Goal: Find specific page/section: Find specific page/section

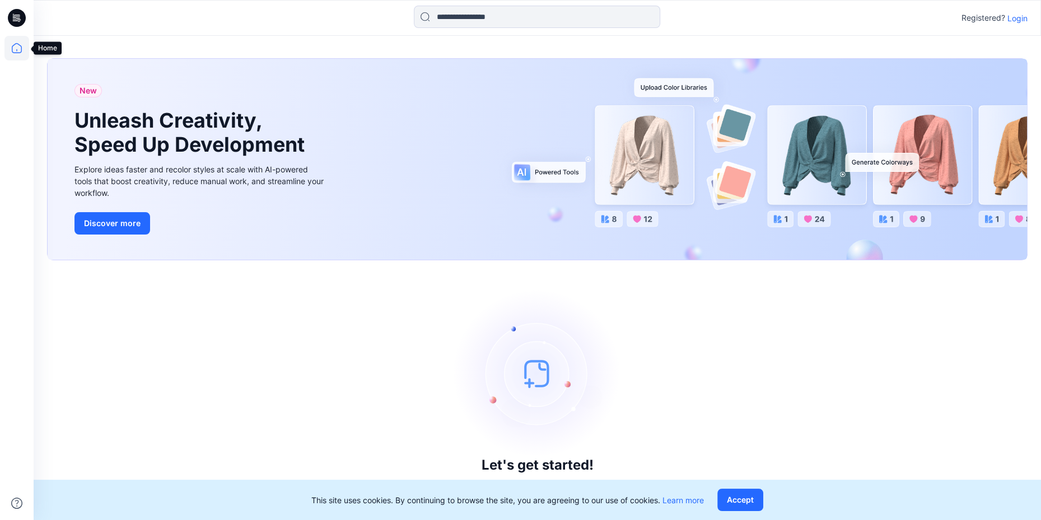
click at [18, 48] on icon at bounding box center [16, 48] width 25 height 25
click at [1016, 20] on p "Login" at bounding box center [1017, 18] width 20 height 12
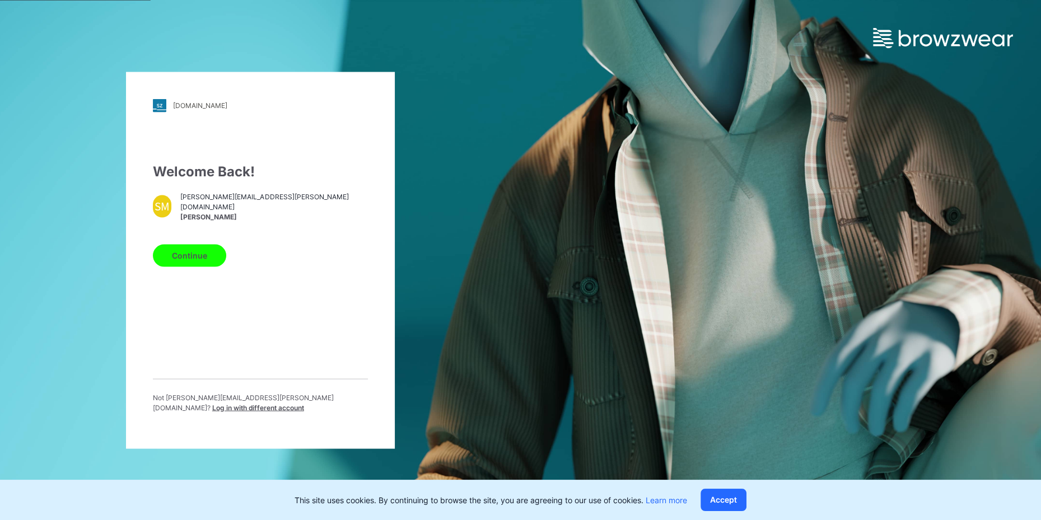
click at [217, 246] on div "Continue" at bounding box center [260, 253] width 215 height 27
click at [196, 262] on button "Continue" at bounding box center [189, 255] width 73 height 22
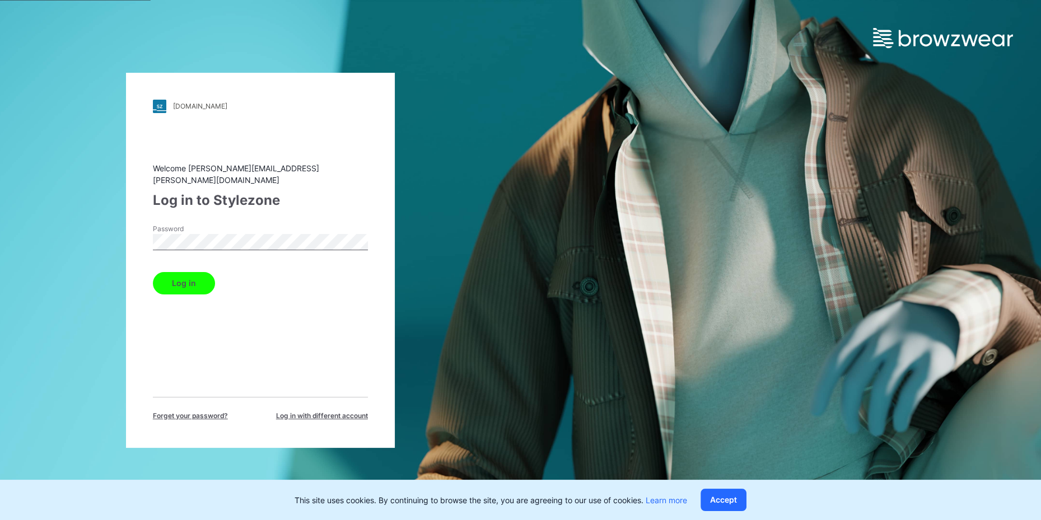
click at [164, 273] on button "Log in" at bounding box center [184, 283] width 62 height 22
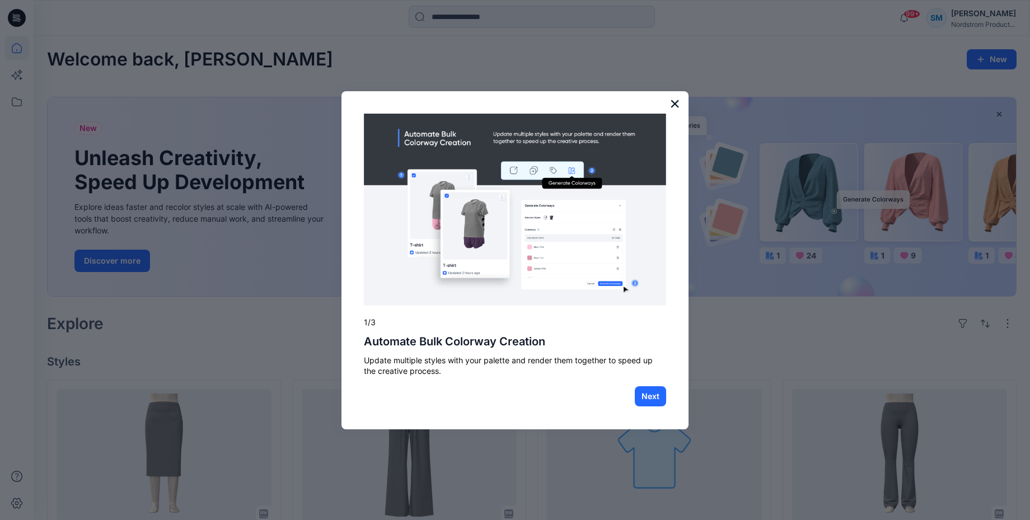
click at [672, 104] on button "×" at bounding box center [675, 104] width 11 height 18
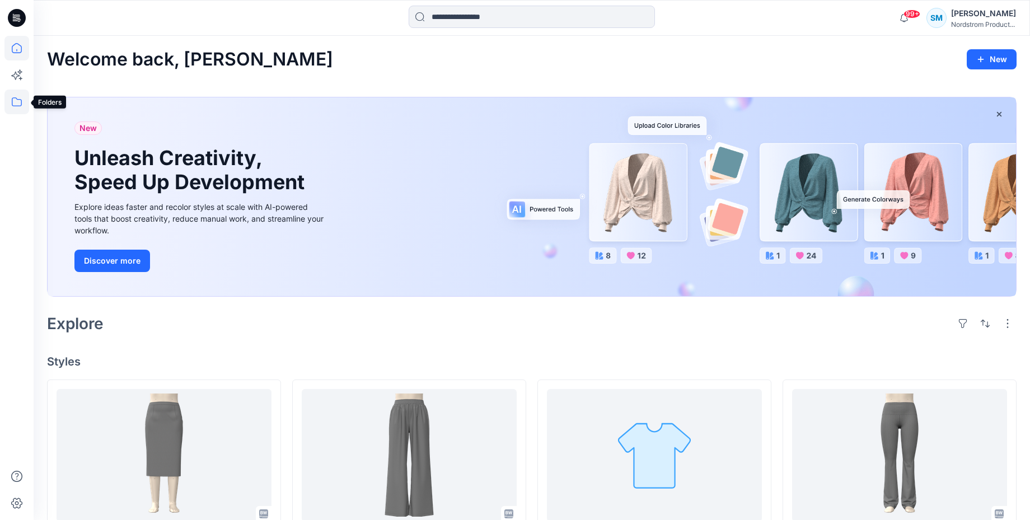
click at [18, 100] on icon at bounding box center [17, 101] width 10 height 9
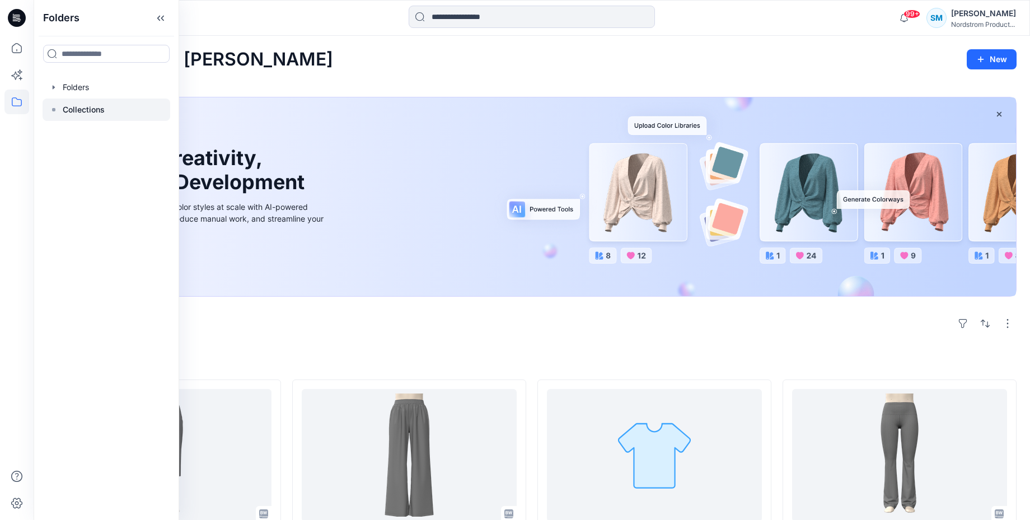
click at [99, 112] on p "Collections" at bounding box center [84, 109] width 42 height 13
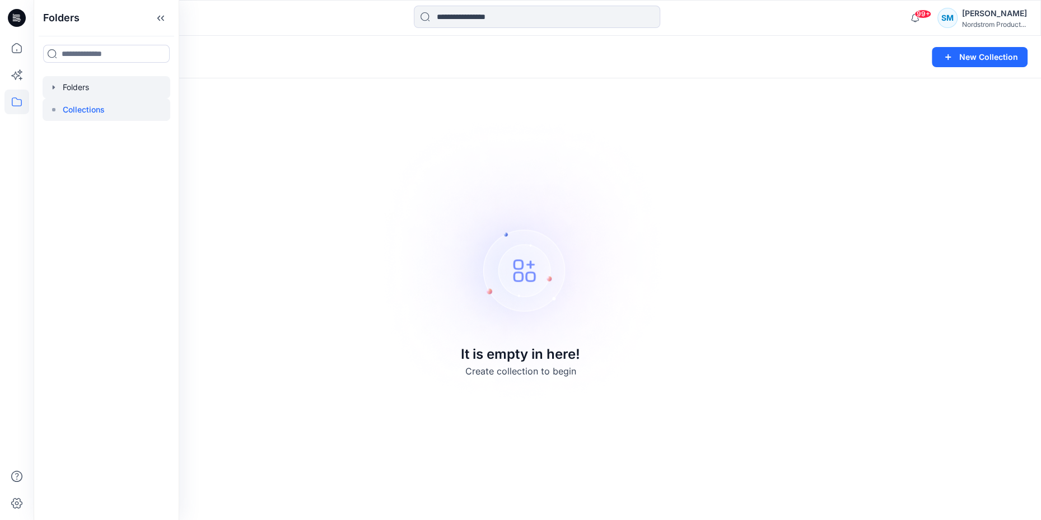
click at [121, 85] on div at bounding box center [107, 87] width 128 height 22
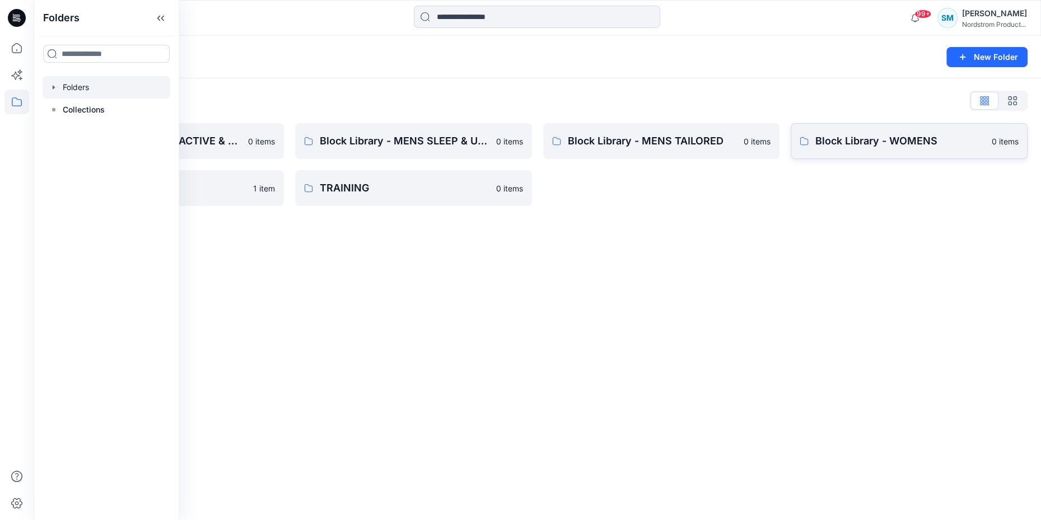
click at [904, 147] on p "Block Library - WOMENS" at bounding box center [900, 141] width 170 height 16
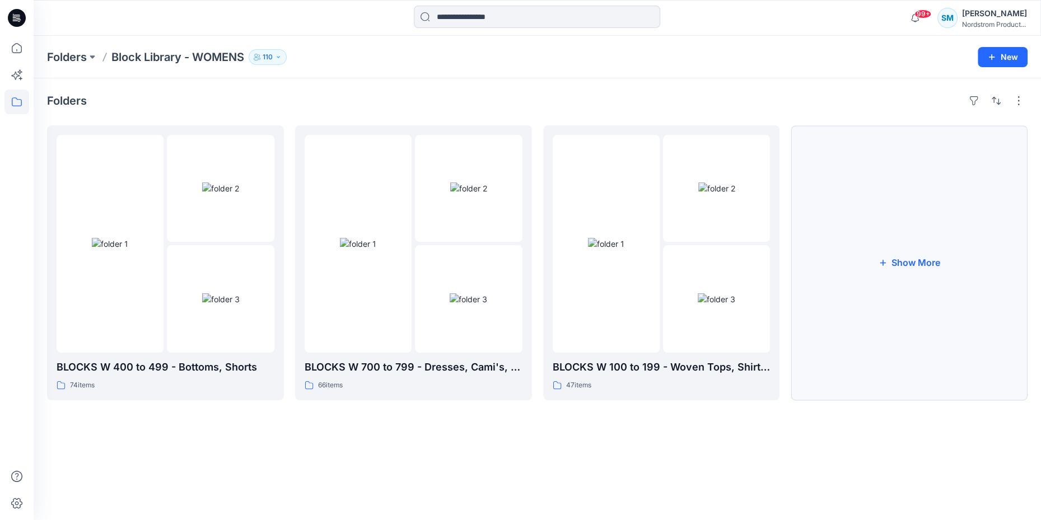
click at [901, 287] on button "Show More" at bounding box center [908, 262] width 237 height 275
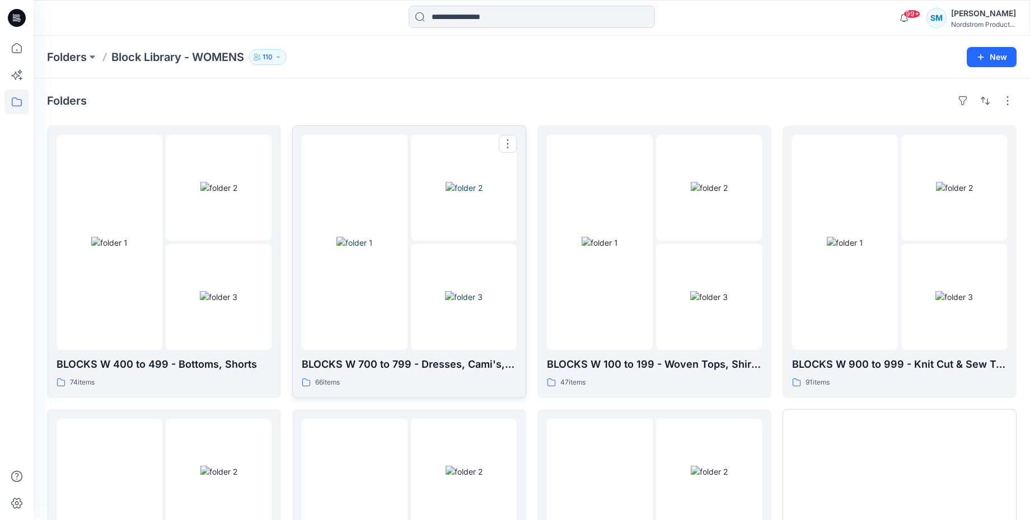
click at [347, 249] on img at bounding box center [354, 243] width 36 height 12
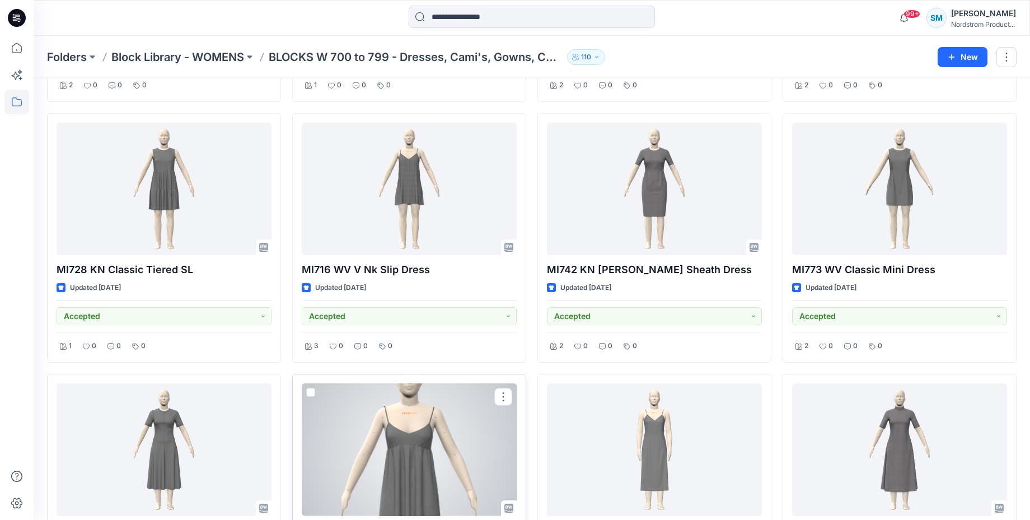
scroll to position [1209, 0]
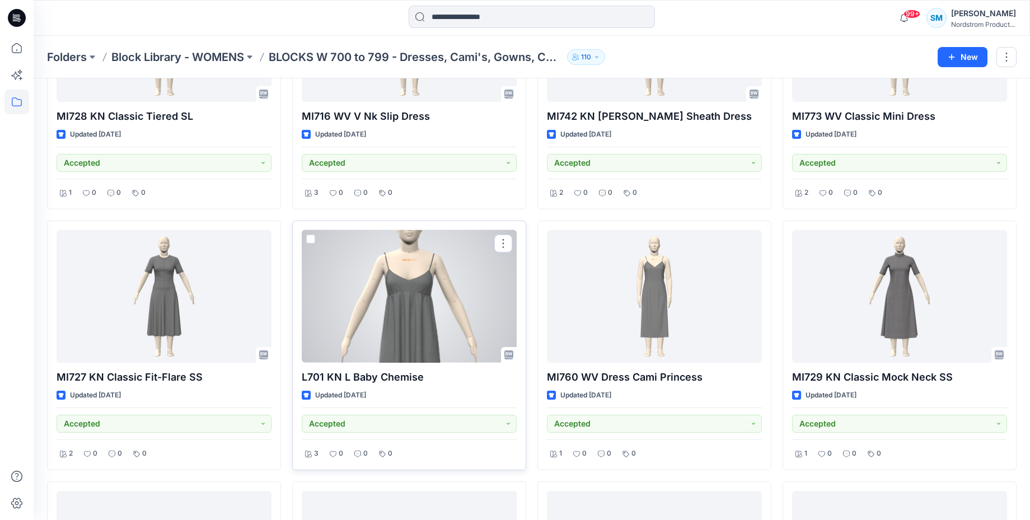
click at [405, 303] on div at bounding box center [409, 296] width 215 height 133
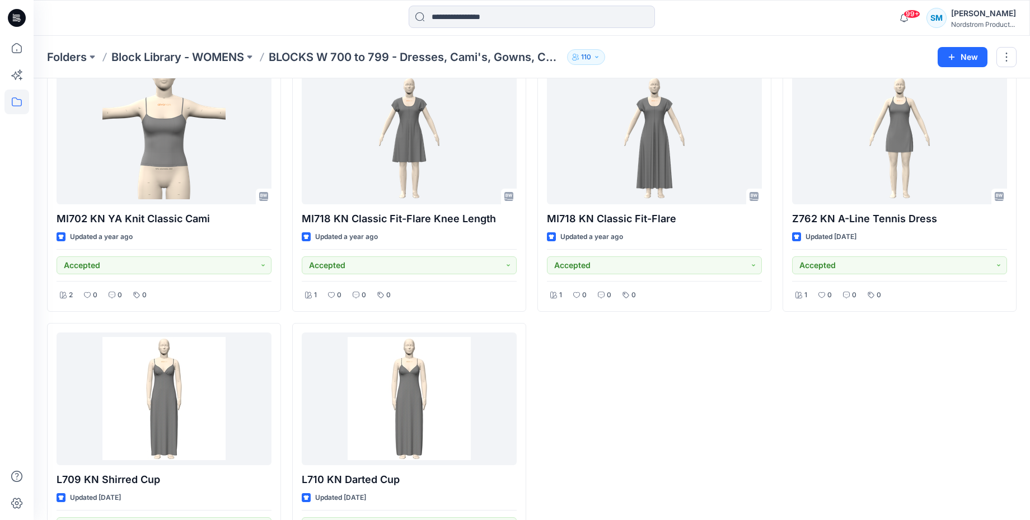
scroll to position [3939, 0]
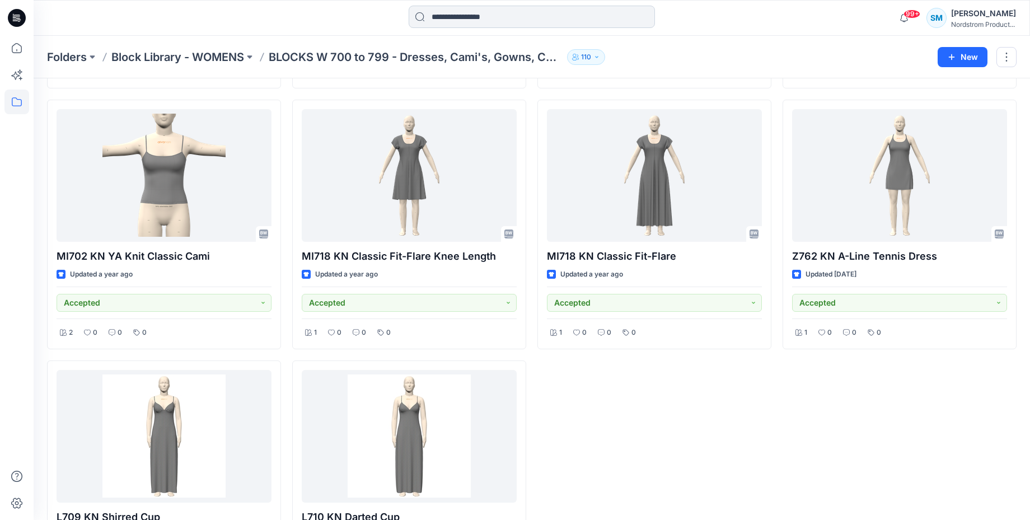
click at [452, 11] on input at bounding box center [532, 17] width 246 height 22
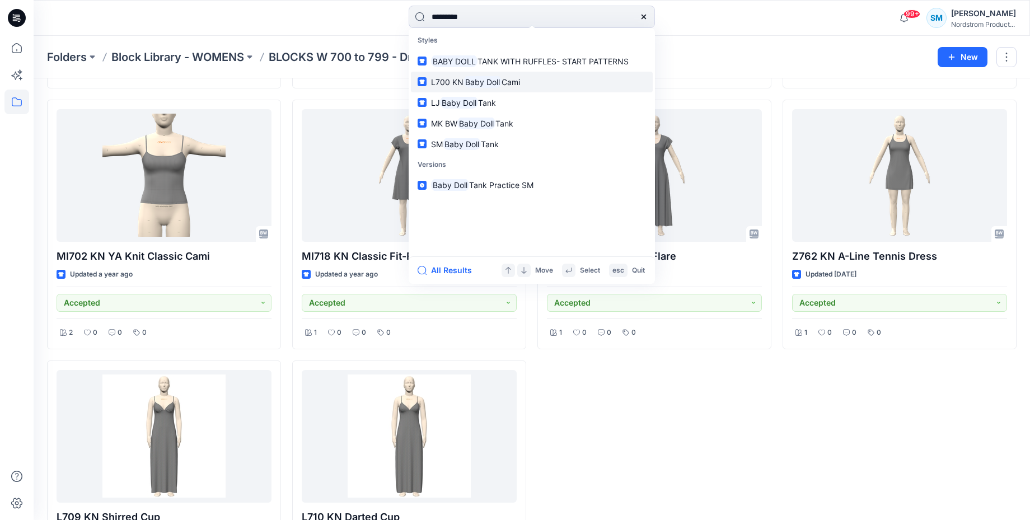
type input "*********"
click at [540, 85] on link "L700 KN Baby Doll Cami" at bounding box center [532, 82] width 242 height 21
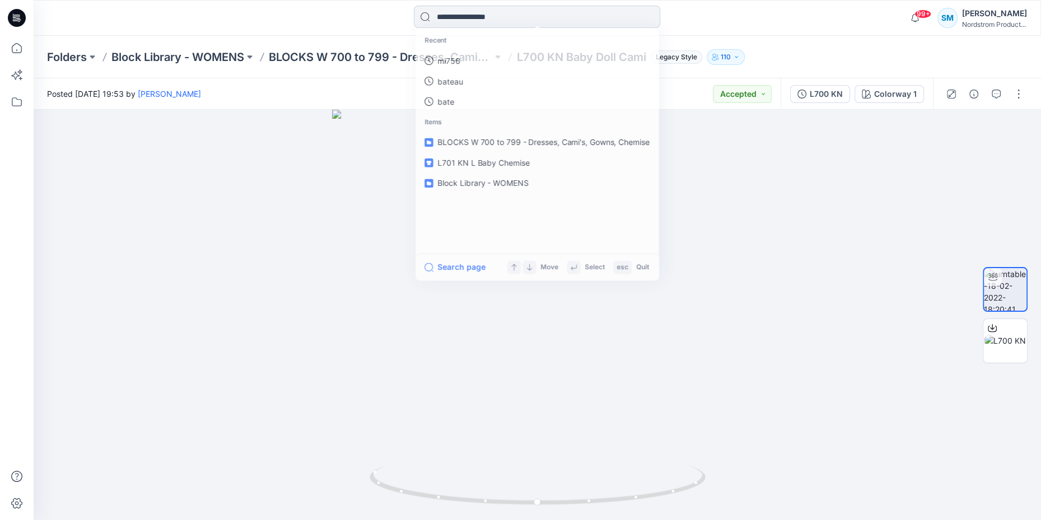
click at [485, 8] on input at bounding box center [537, 17] width 246 height 22
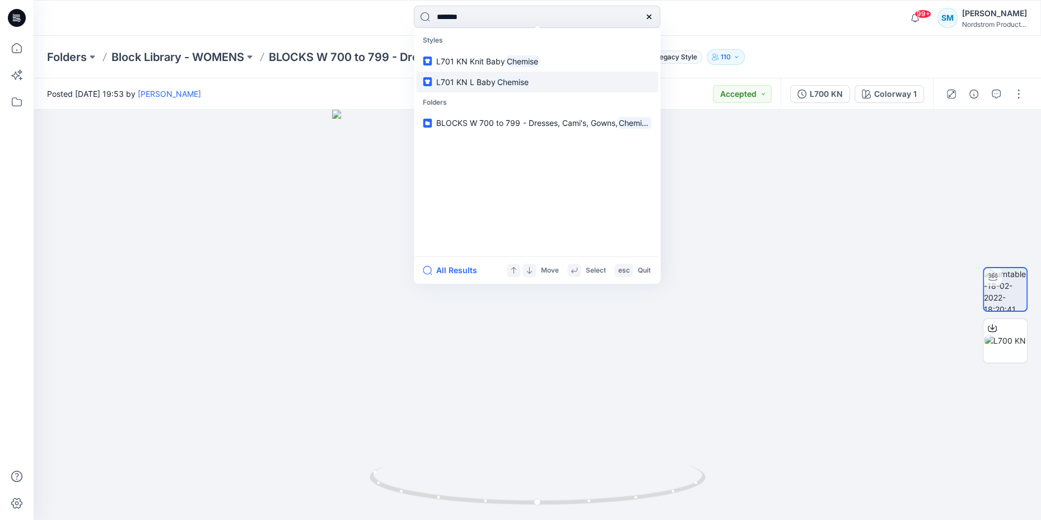
type input "*******"
click at [486, 86] on p "L701 KN L Baby Chemise" at bounding box center [483, 82] width 94 height 12
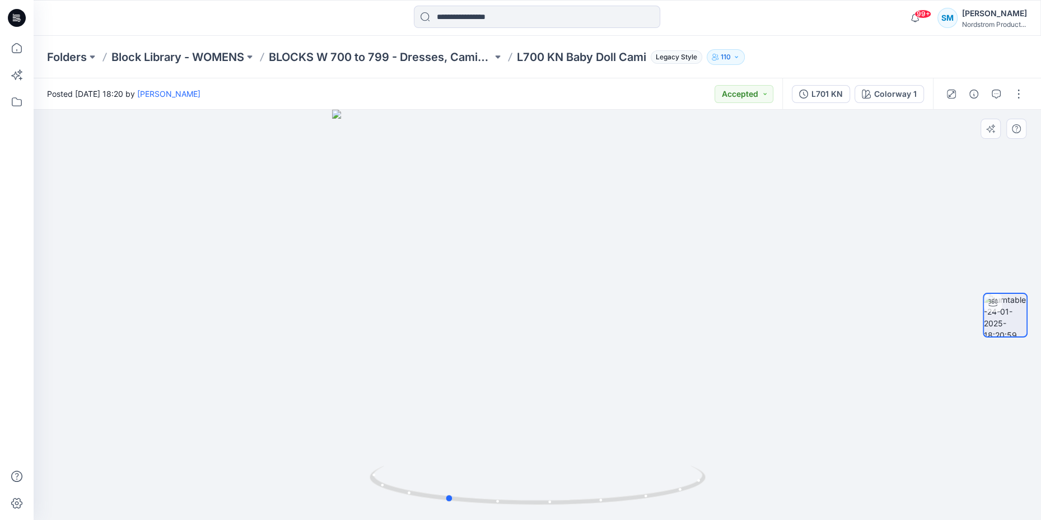
drag, startPoint x: 592, startPoint y: 421, endPoint x: 468, endPoint y: 432, distance: 124.8
click at [467, 432] on div at bounding box center [537, 315] width 1007 height 410
click at [991, 417] on div at bounding box center [1004, 315] width 45 height 280
click at [813, 426] on div at bounding box center [537, 315] width 1007 height 410
drag, startPoint x: 497, startPoint y: 446, endPoint x: 634, endPoint y: 438, distance: 137.9
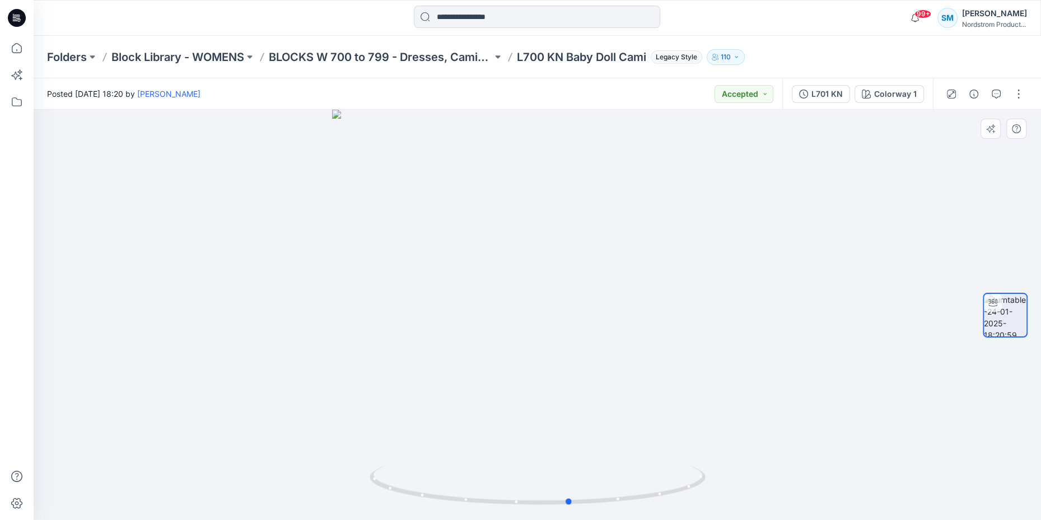
click at [634, 438] on div at bounding box center [537, 315] width 1007 height 410
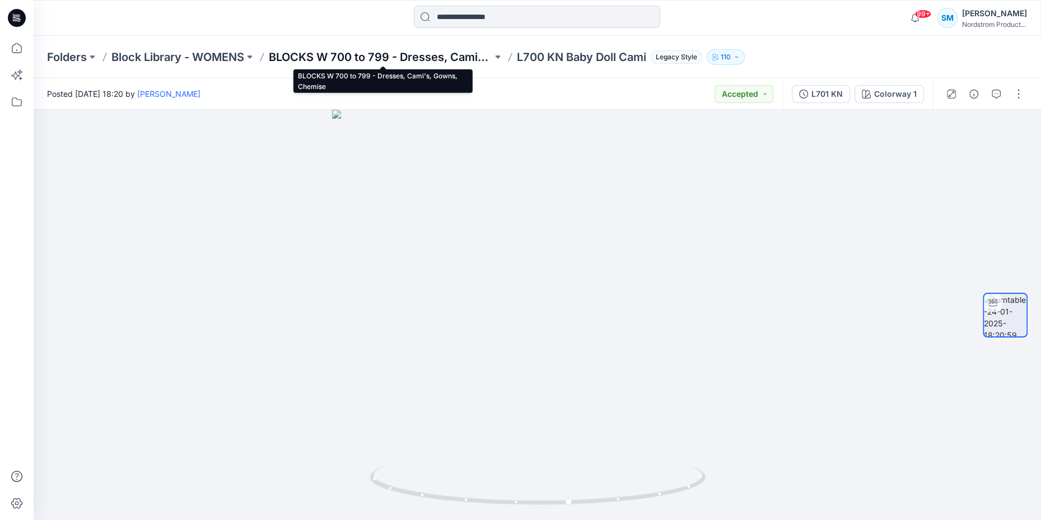
click at [448, 58] on p "BLOCKS W 700 to 799 - Dresses, Cami's, Gowns, Chemise" at bounding box center [380, 57] width 223 height 16
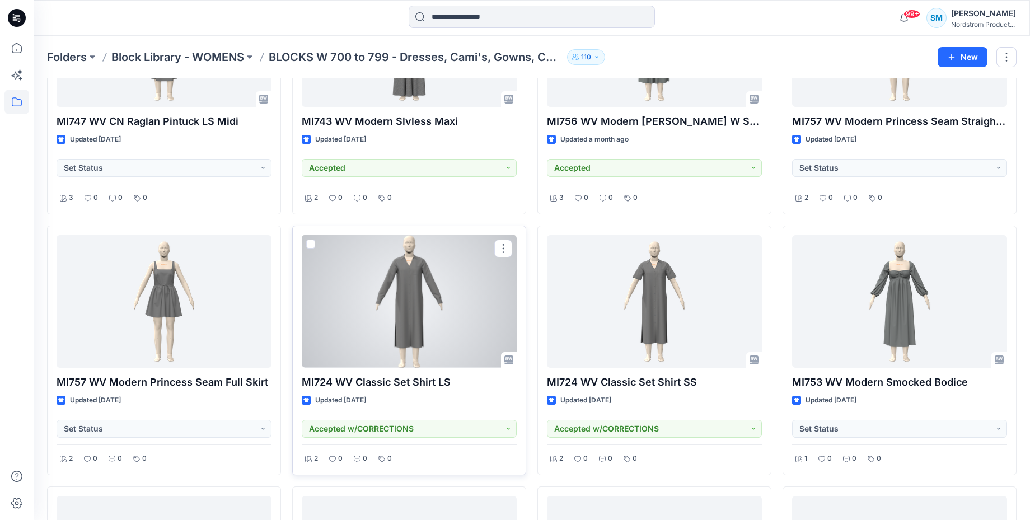
scroll to position [455, 0]
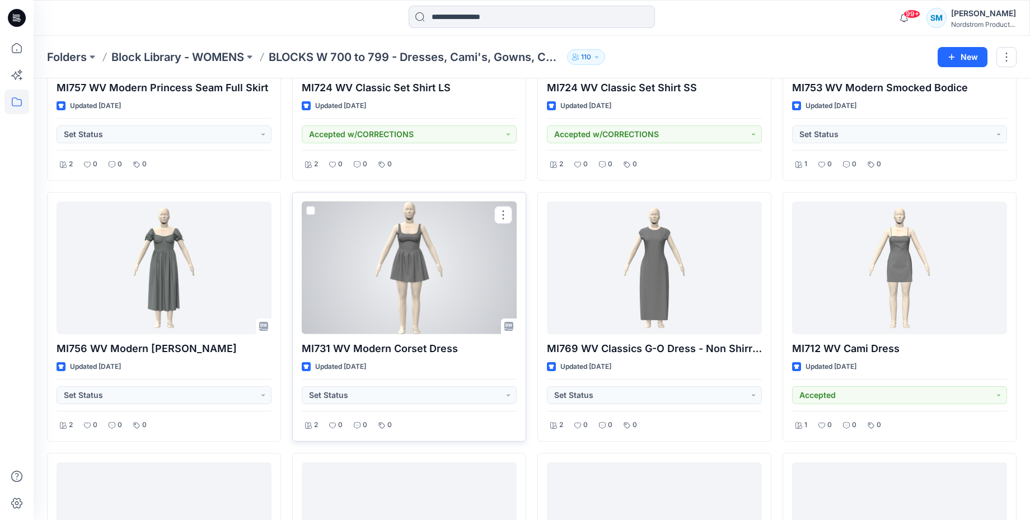
click at [401, 273] on div at bounding box center [409, 268] width 215 height 133
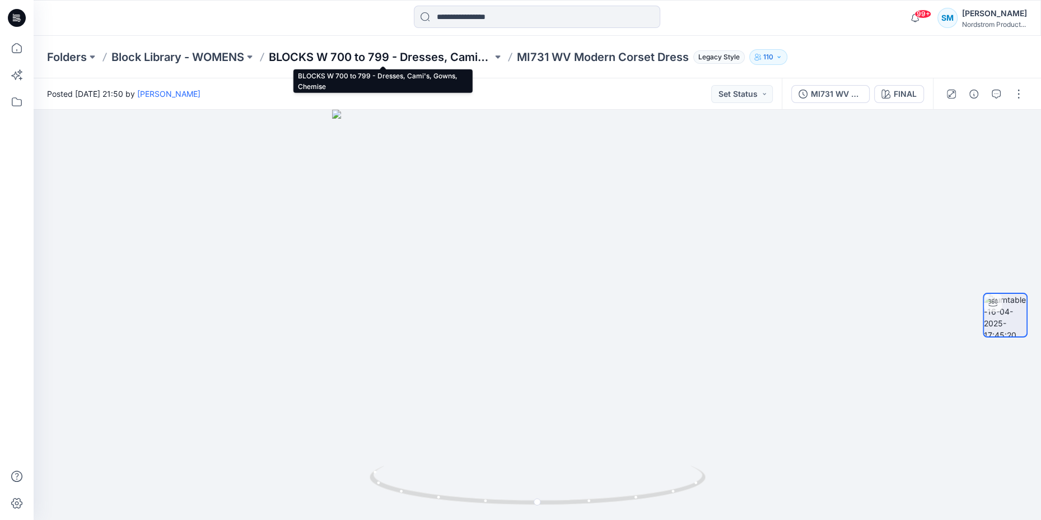
click at [404, 53] on p "BLOCKS W 700 to 799 - Dresses, Cami's, Gowns, Chemise" at bounding box center [380, 57] width 223 height 16
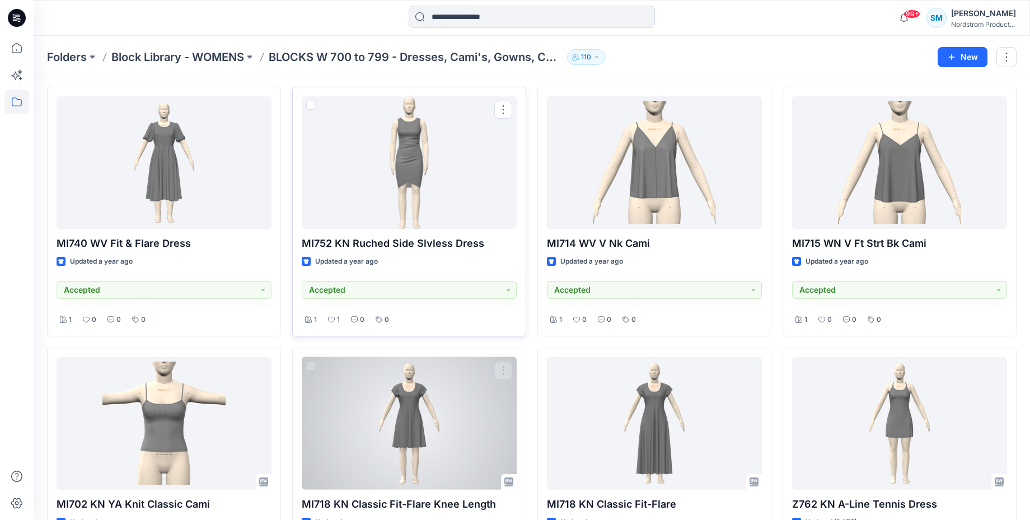
scroll to position [3770, 0]
